Goal: Information Seeking & Learning: Learn about a topic

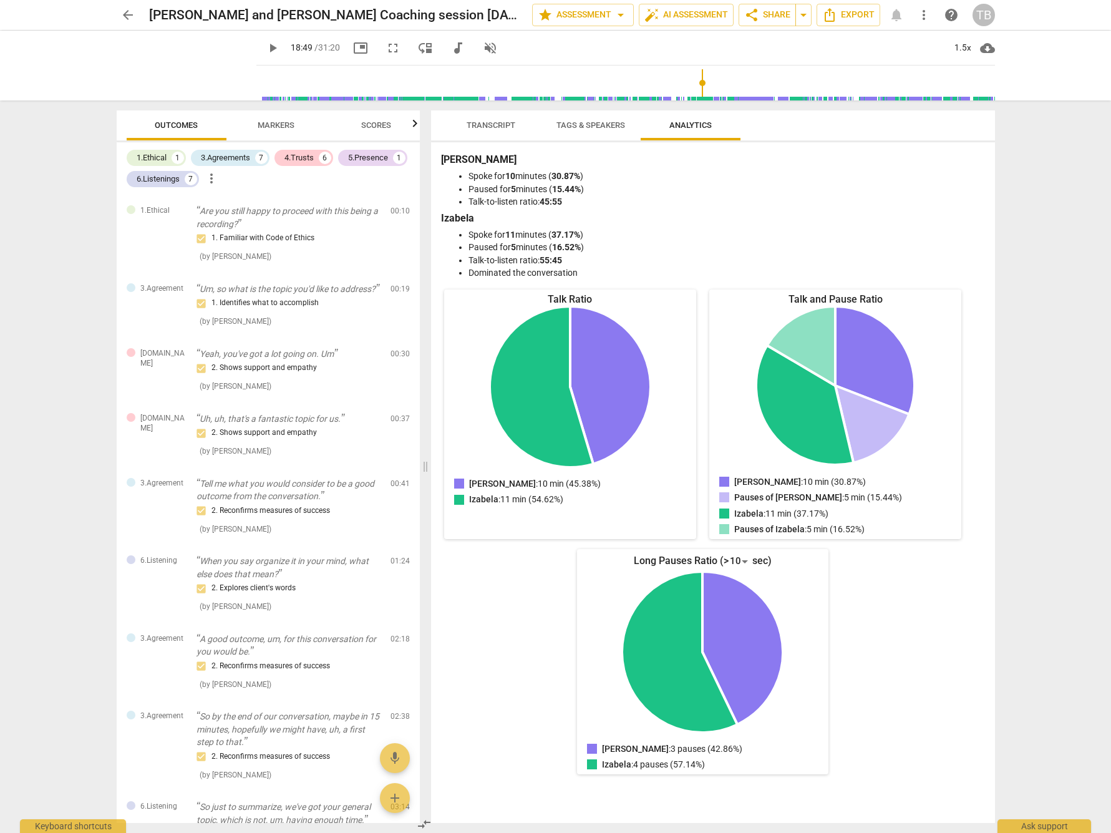
click at [818, 318] on icon "Pauses of Izabela: 5 min (16.52%)" at bounding box center [801, 345] width 69 height 79
click at [807, 494] on p "Pauses of [PERSON_NAME] : 5 min (15.44%)" at bounding box center [818, 497] width 168 height 13
click at [729, 560] on div "10" at bounding box center [740, 561] width 24 height 20
click at [735, 491] on li "7" at bounding box center [743, 488] width 30 height 24
click at [738, 562] on div "7" at bounding box center [740, 561] width 24 height 20
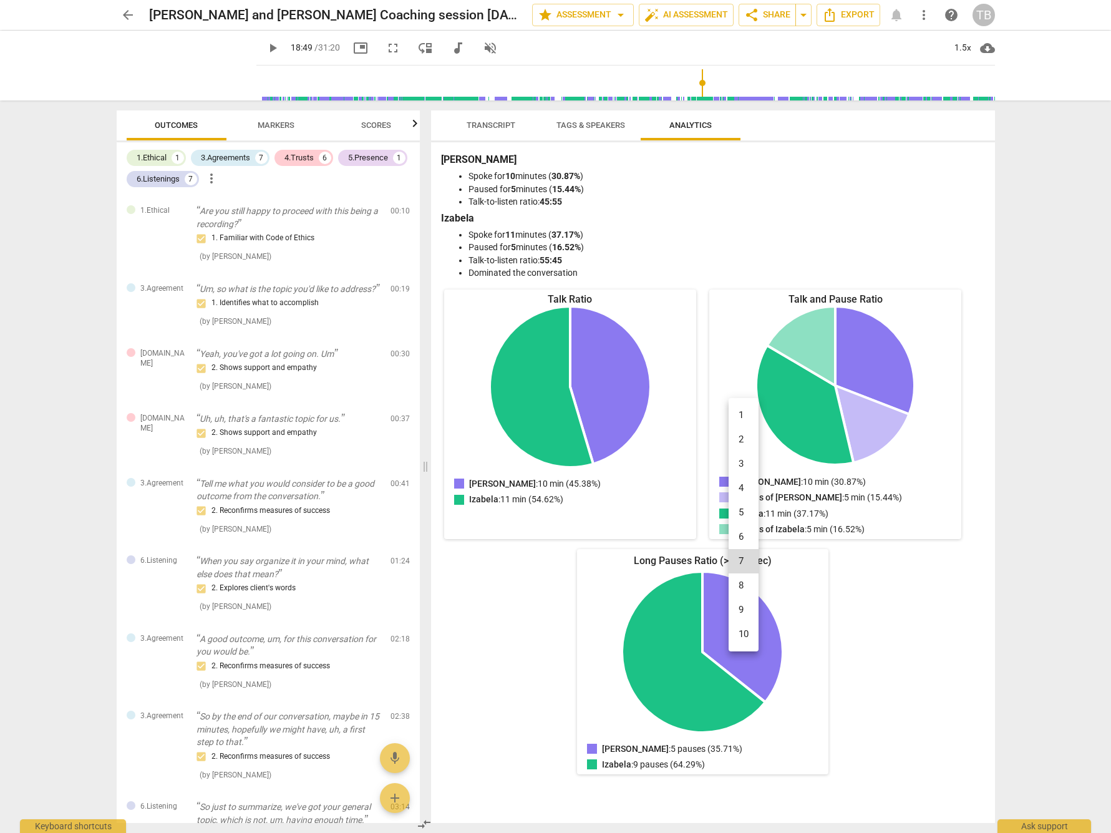
click at [739, 515] on li "5" at bounding box center [743, 512] width 30 height 24
click at [581, 125] on span "Tags & Speakers" at bounding box center [590, 124] width 69 height 9
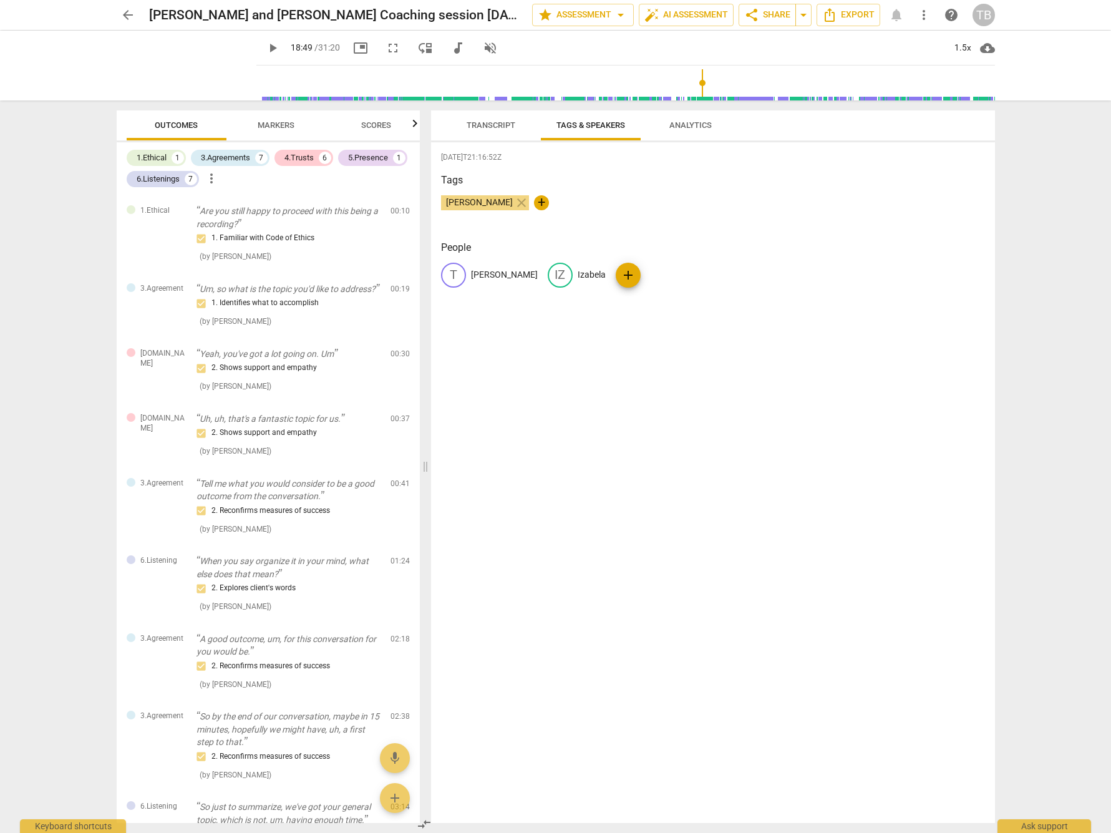
click at [496, 119] on span "Transcript" at bounding box center [491, 125] width 79 height 17
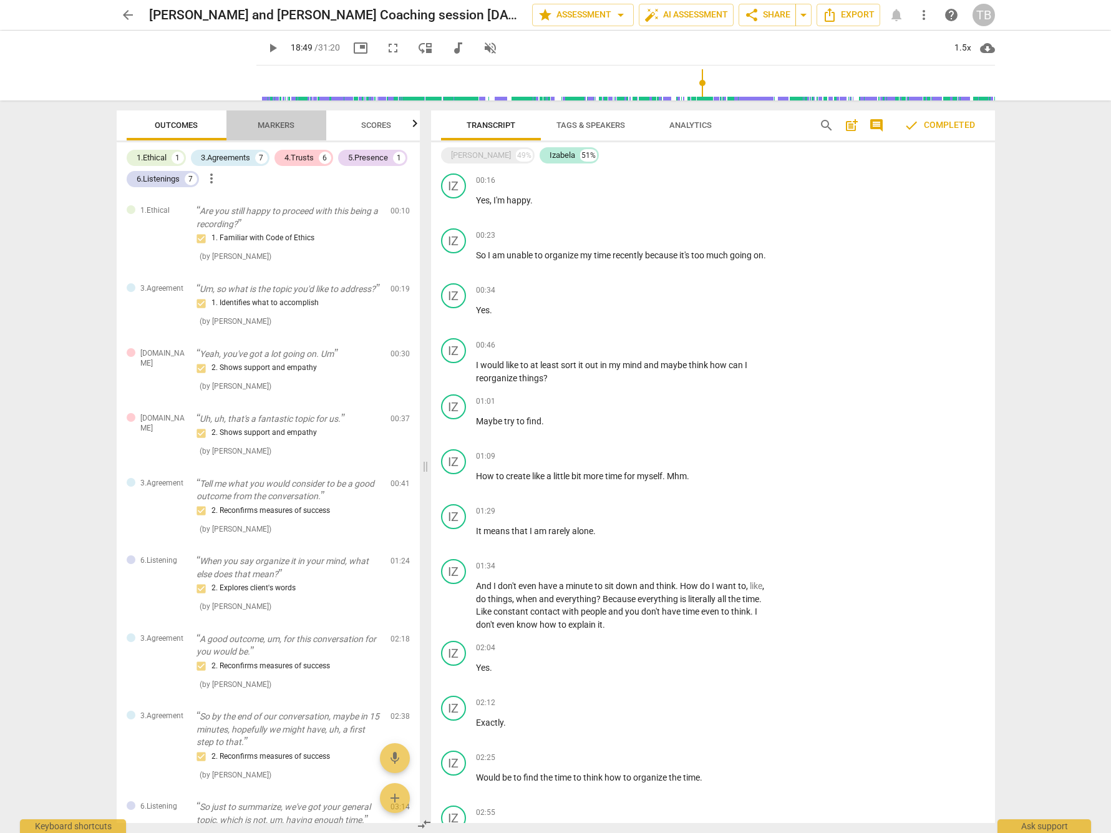
click at [276, 137] on button "Markers" at bounding box center [276, 125] width 100 height 30
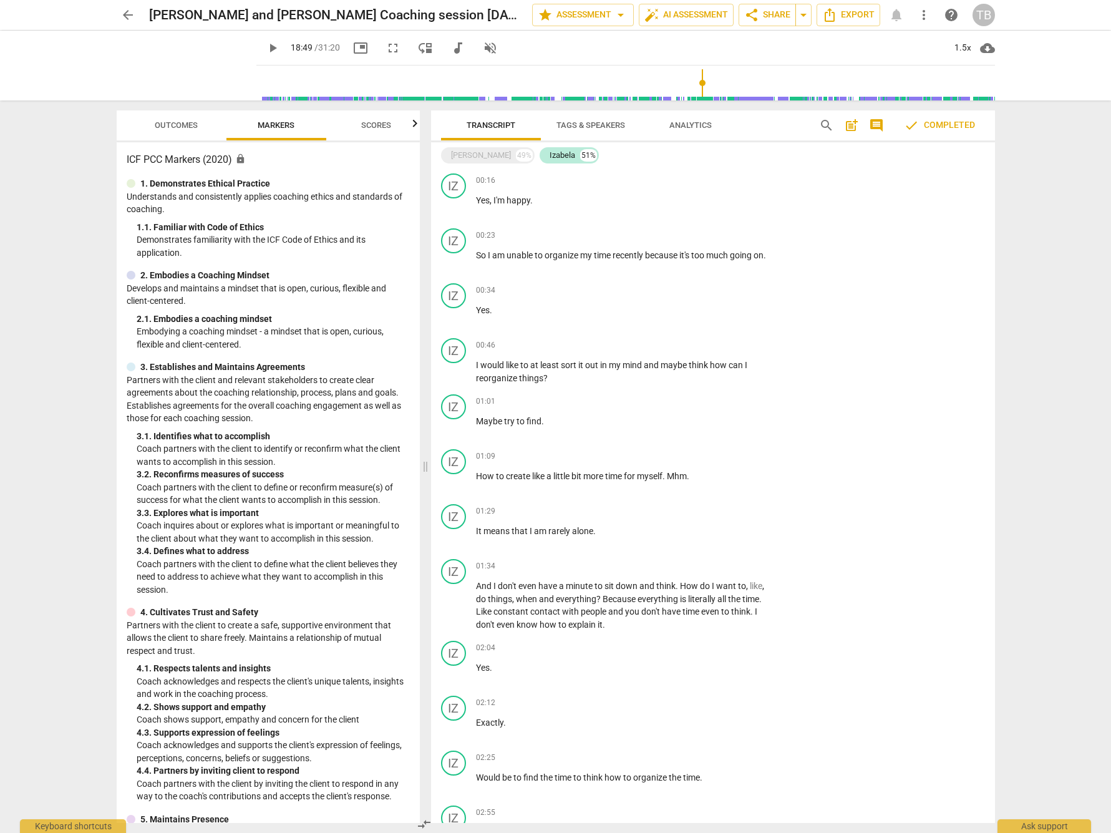
click at [186, 123] on span "Outcomes" at bounding box center [176, 124] width 43 height 9
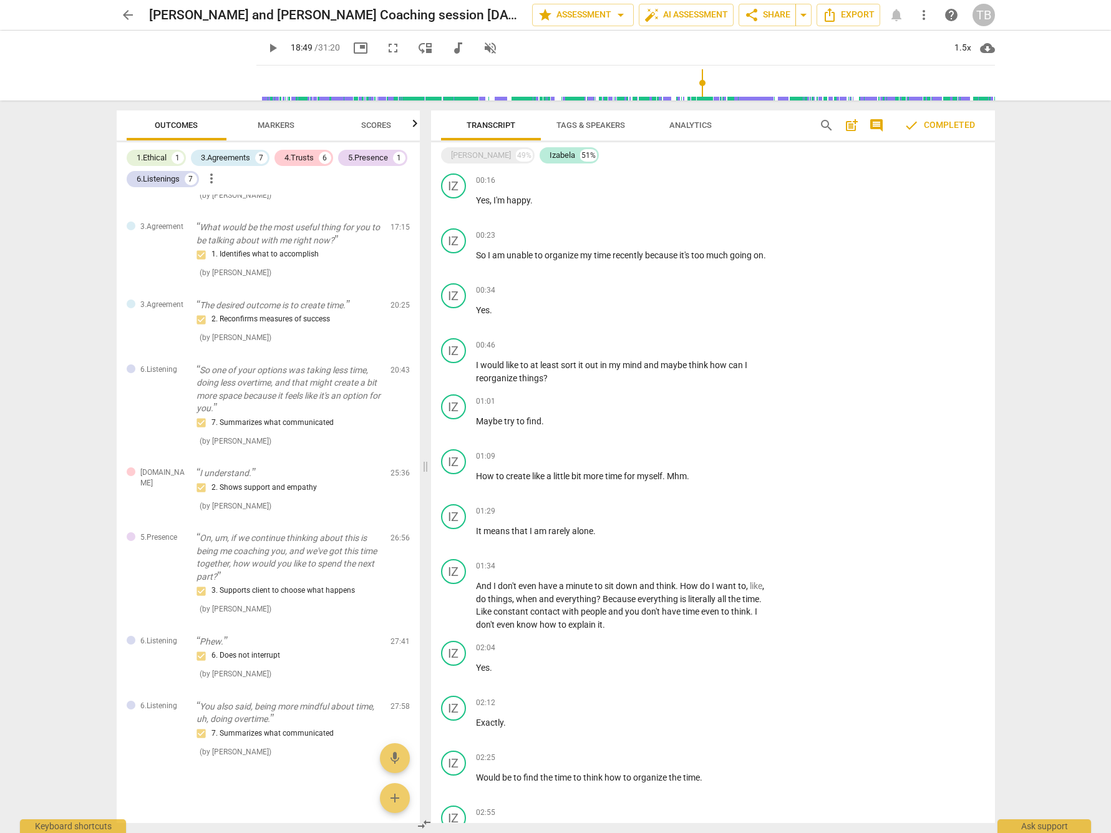
scroll to position [1110, 0]
click at [275, 126] on span "Markers" at bounding box center [276, 124] width 37 height 9
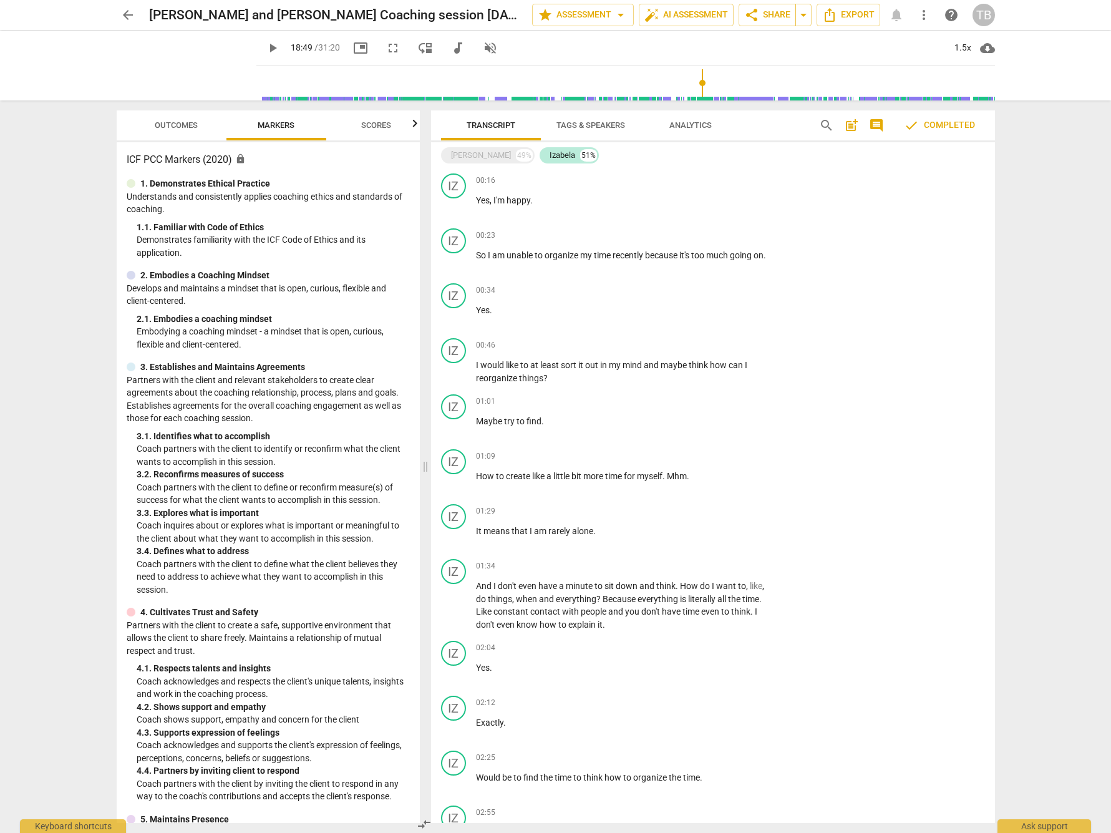
click at [377, 123] on span "Scores" at bounding box center [376, 124] width 30 height 9
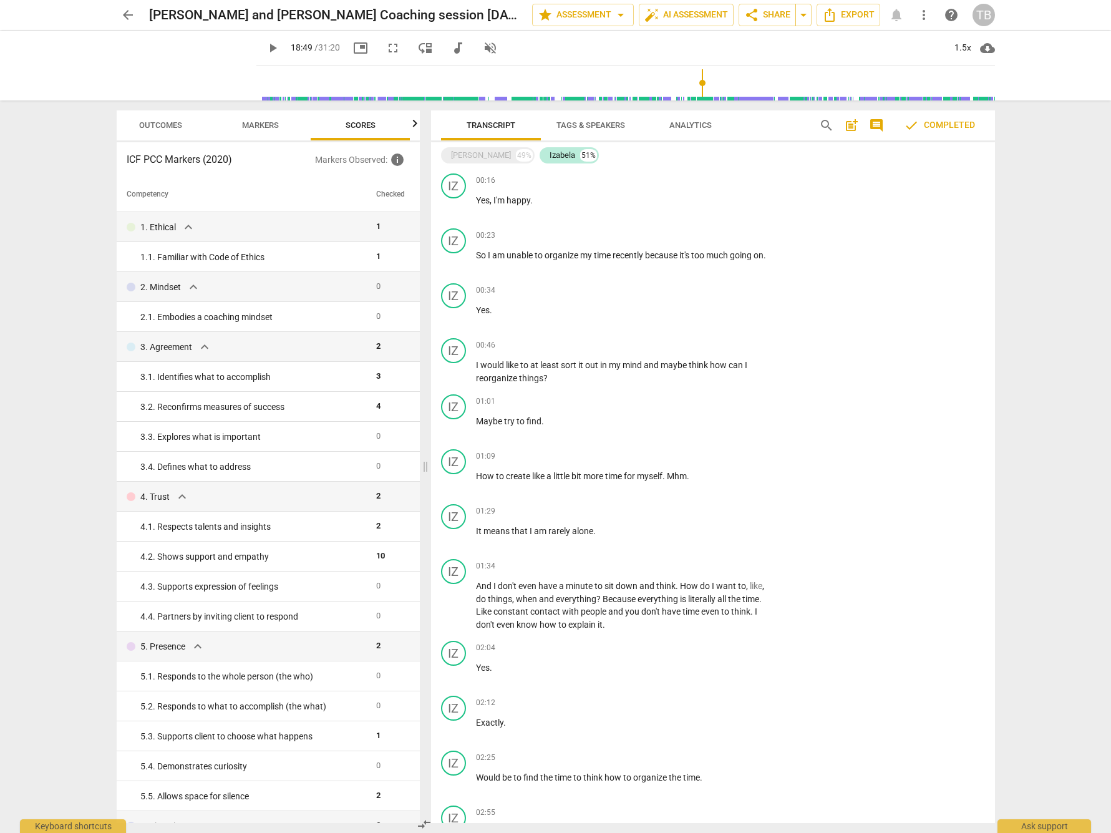
scroll to position [0, 16]
click at [412, 127] on div at bounding box center [415, 123] width 10 height 26
click at [119, 121] on icon "button" at bounding box center [121, 123] width 15 height 15
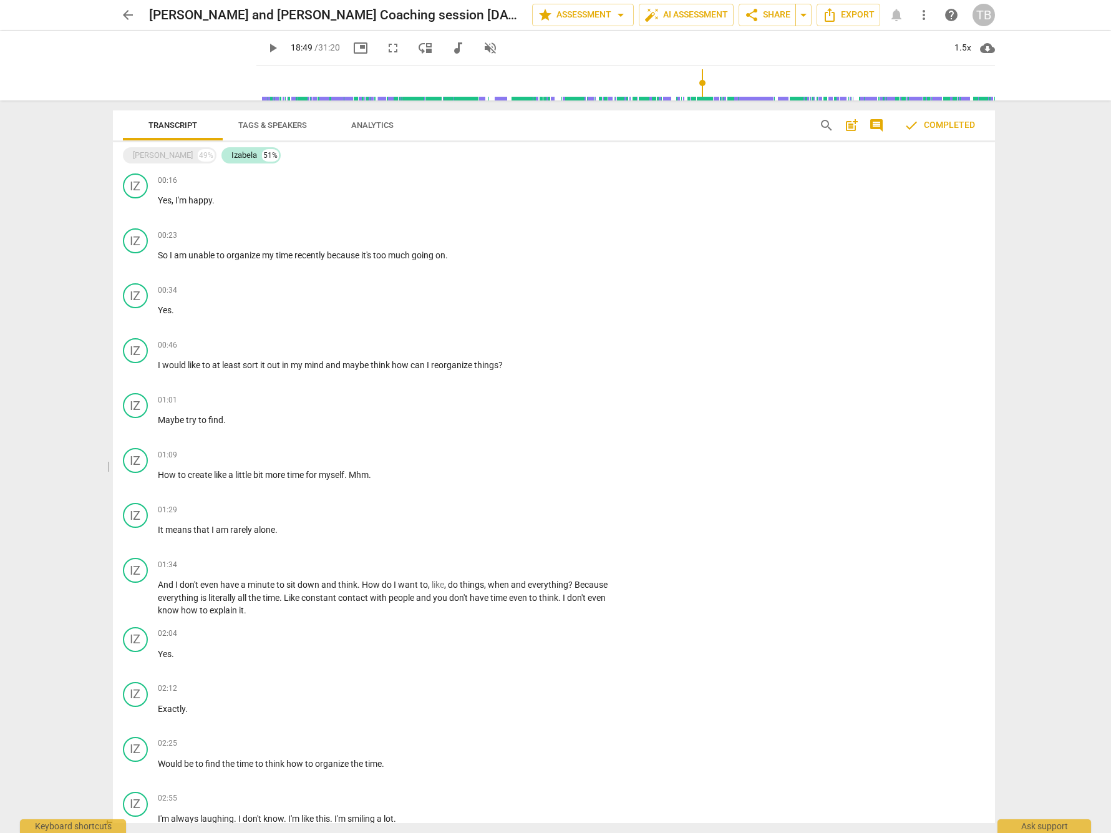
drag, startPoint x: 424, startPoint y: 467, endPoint x: 58, endPoint y: 503, distance: 368.0
click at [58, 503] on div "arrow_back [PERSON_NAME] and [PERSON_NAME] Coaching session [DATE] edit star As…" at bounding box center [555, 416] width 1111 height 833
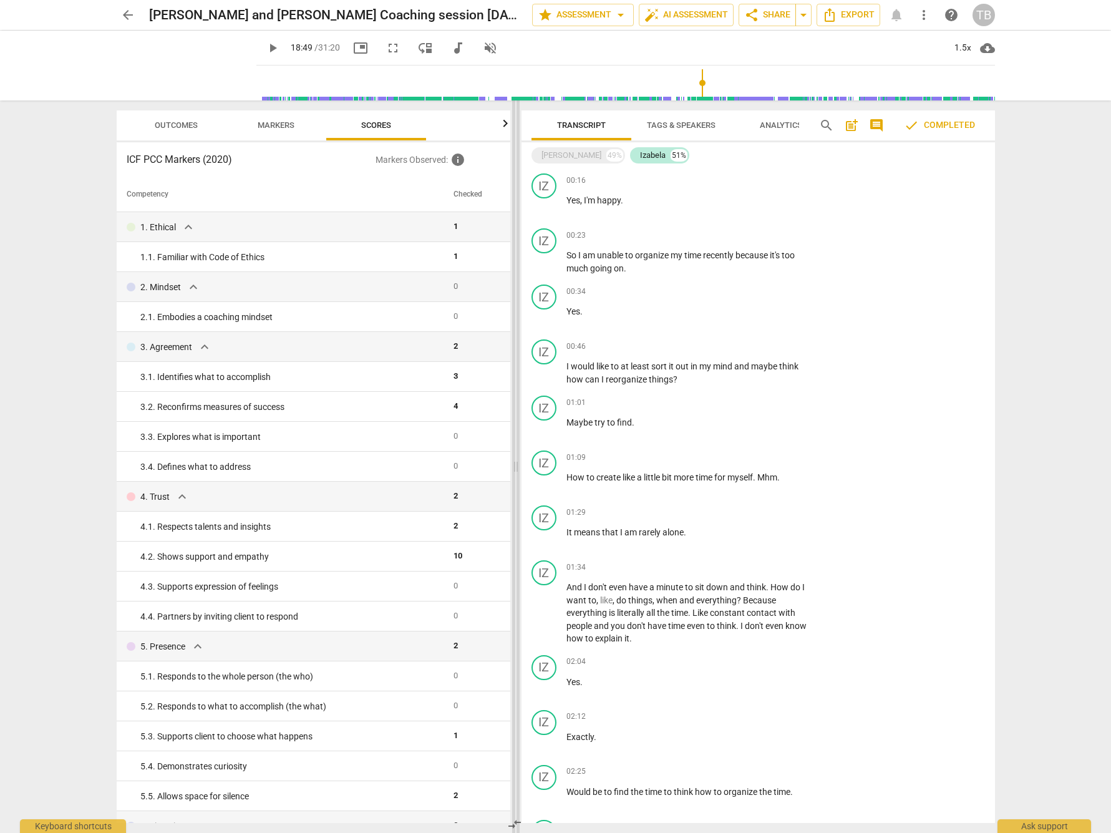
drag, startPoint x: 107, startPoint y: 465, endPoint x: 515, endPoint y: 486, distance: 409.1
click at [515, 486] on span at bounding box center [515, 466] width 7 height 732
click at [275, 123] on span "Markers" at bounding box center [276, 124] width 37 height 9
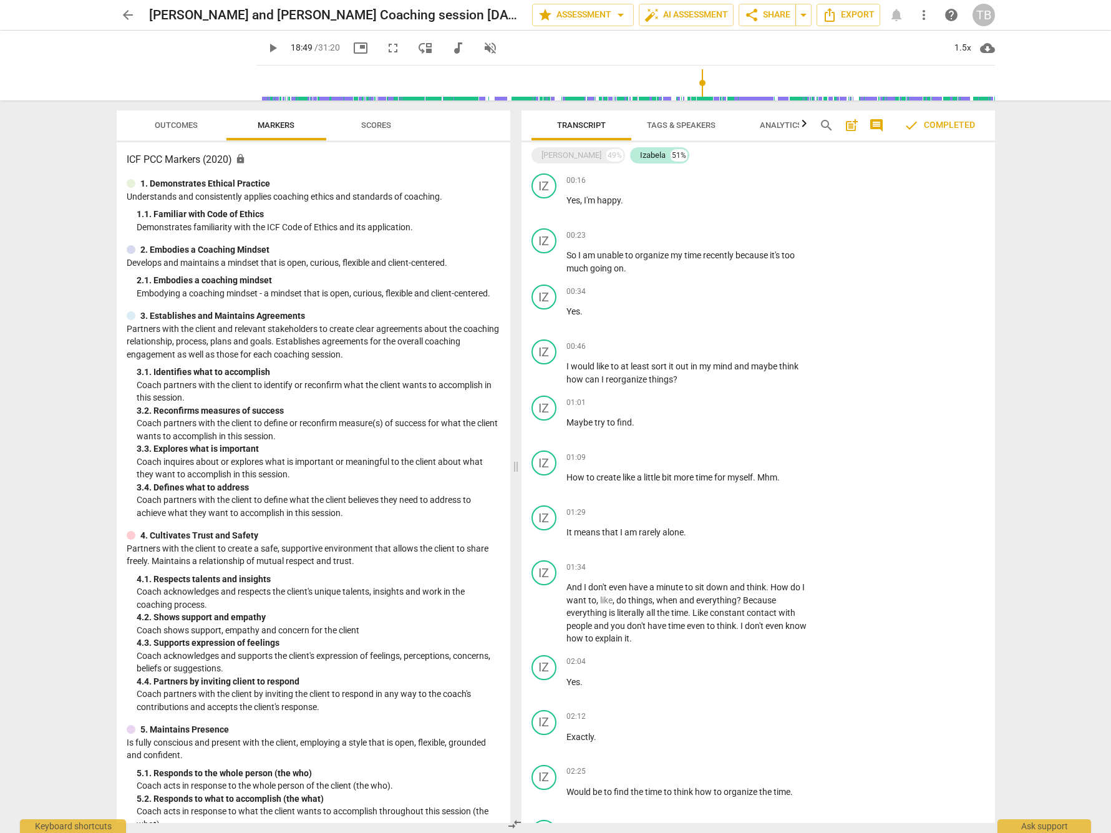
click at [387, 123] on span "Scores" at bounding box center [376, 124] width 30 height 9
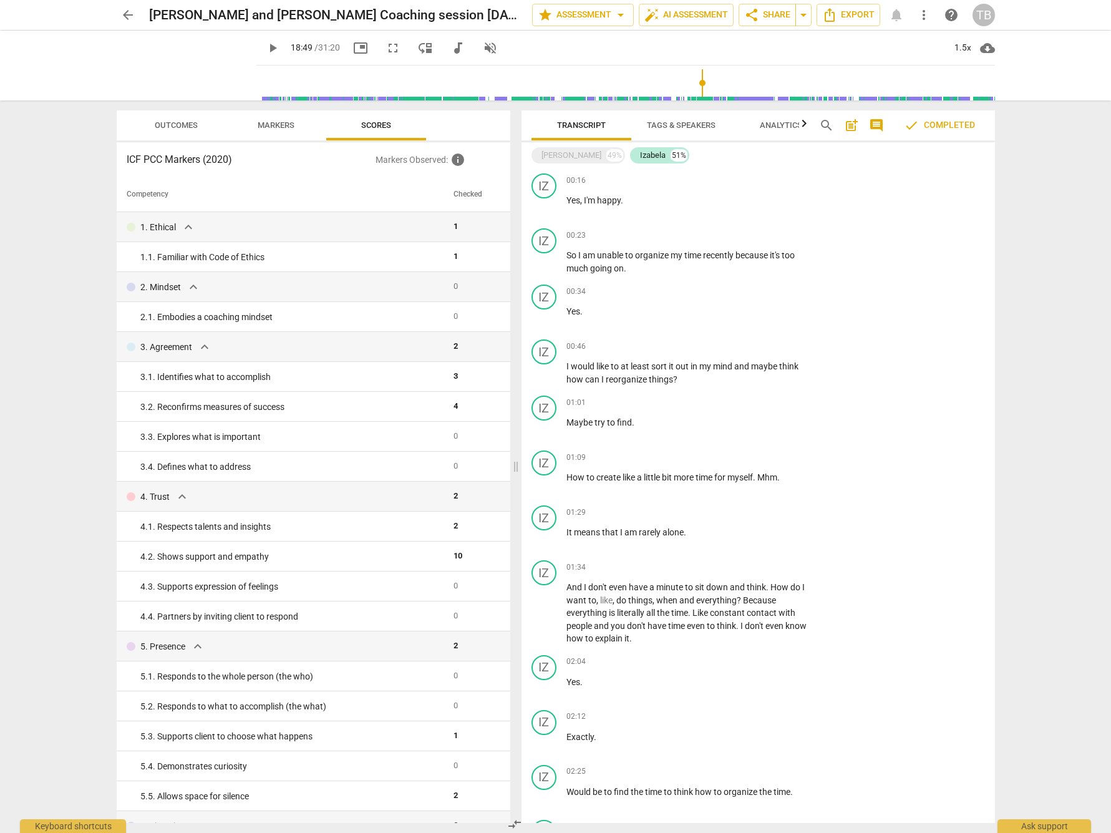
click at [773, 122] on span "Analytics" at bounding box center [781, 124] width 42 height 9
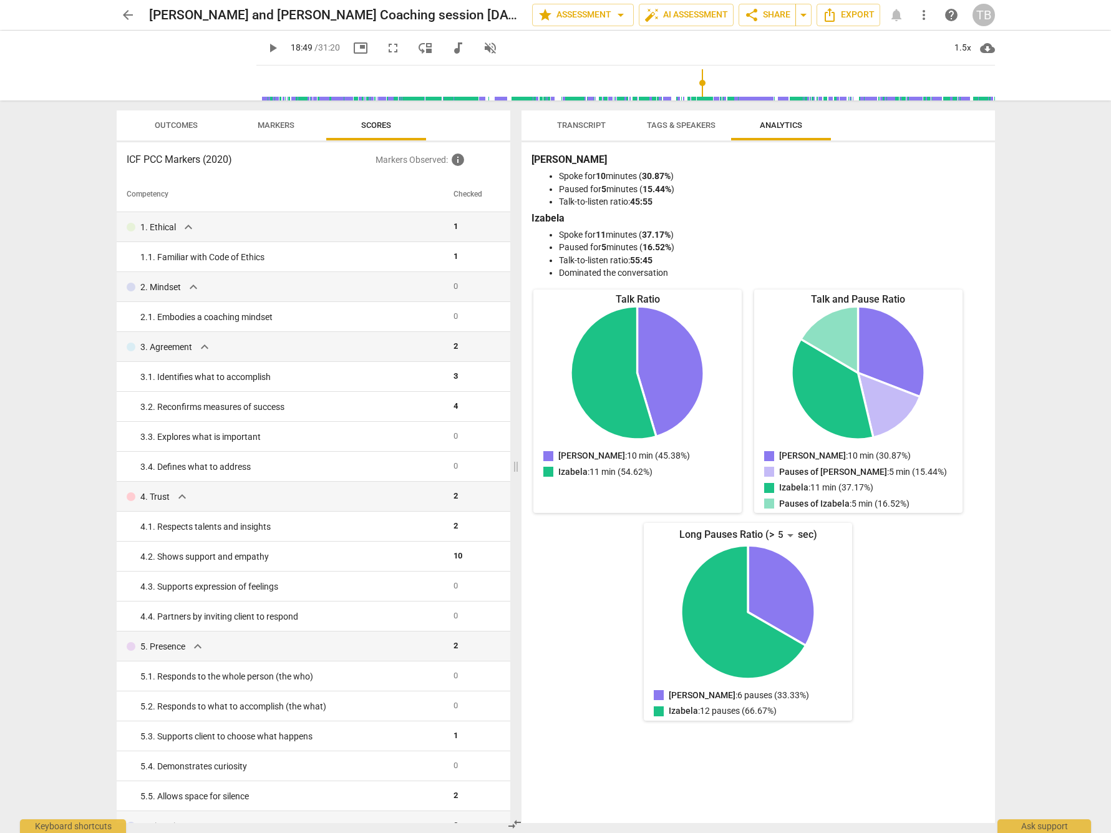
click at [697, 126] on span "Tags & Speakers" at bounding box center [681, 124] width 69 height 9
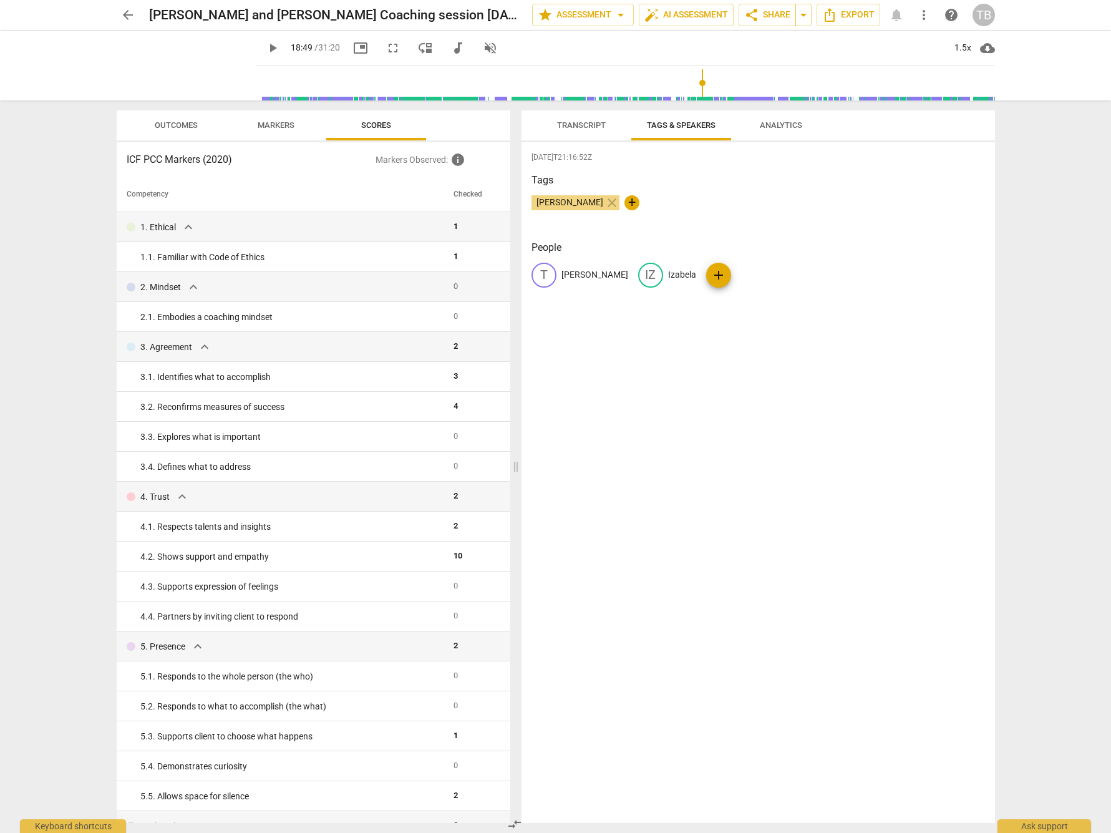
click at [579, 120] on span "Transcript" at bounding box center [581, 124] width 49 height 9
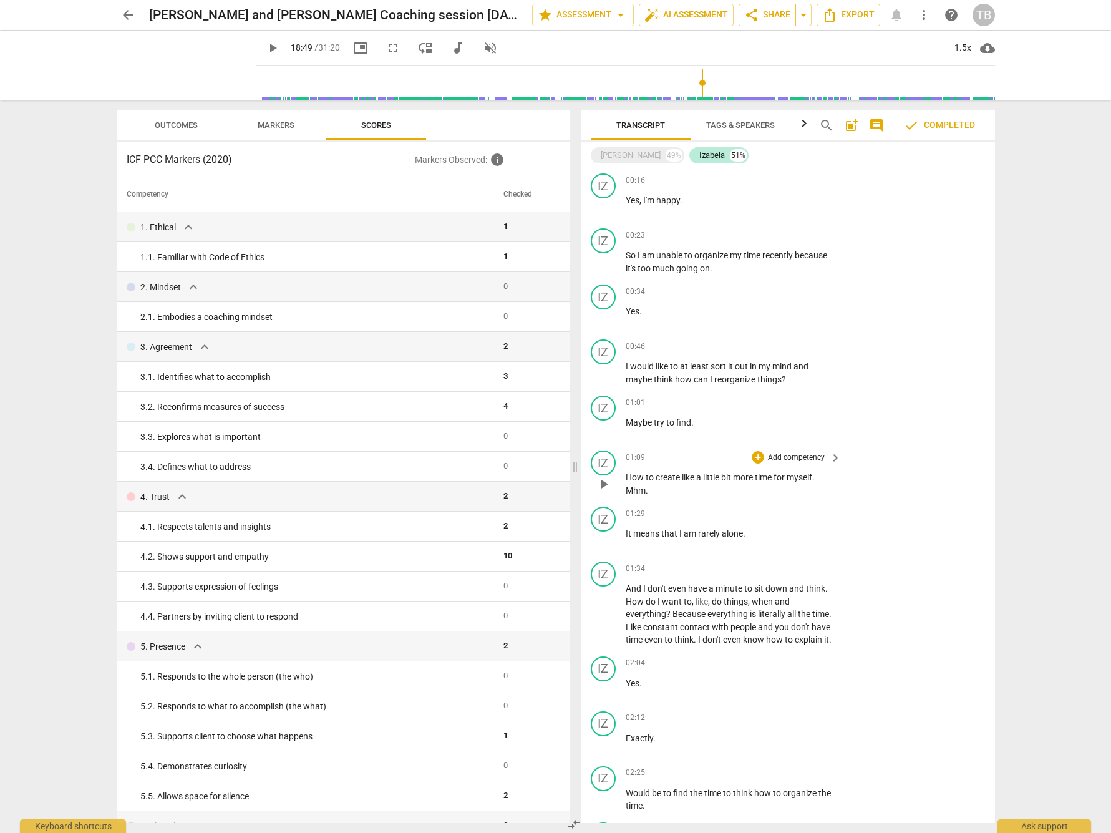
drag, startPoint x: 515, startPoint y: 466, endPoint x: 584, endPoint y: 462, distance: 70.0
click at [584, 462] on div "Outcomes Markers Scores ICF PCC Markers (2020) Markers Observed : info Competen…" at bounding box center [556, 466] width 898 height 732
